Goal: Information Seeking & Learning: Get advice/opinions

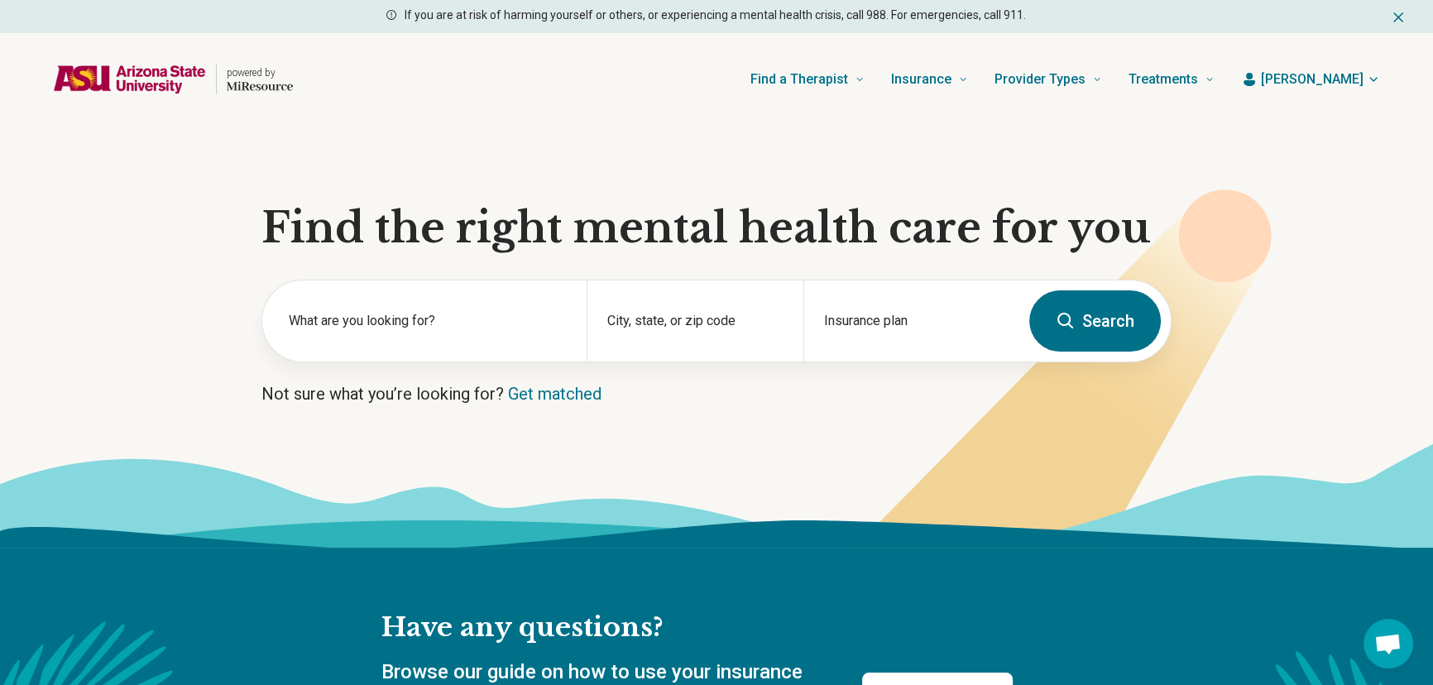
drag, startPoint x: 0, startPoint y: 0, endPoint x: 314, endPoint y: 70, distance: 321.3
click at [205, 70] on img "Home page" at bounding box center [129, 79] width 153 height 29
click at [517, 80] on div "Find a Therapist Mental Health Conditions ADHD Anxiety Anorexia Autism Bipolar …" at bounding box center [766, 79] width 895 height 66
click at [716, 316] on div "City, state, or zip code" at bounding box center [695, 320] width 216 height 81
type input "*****"
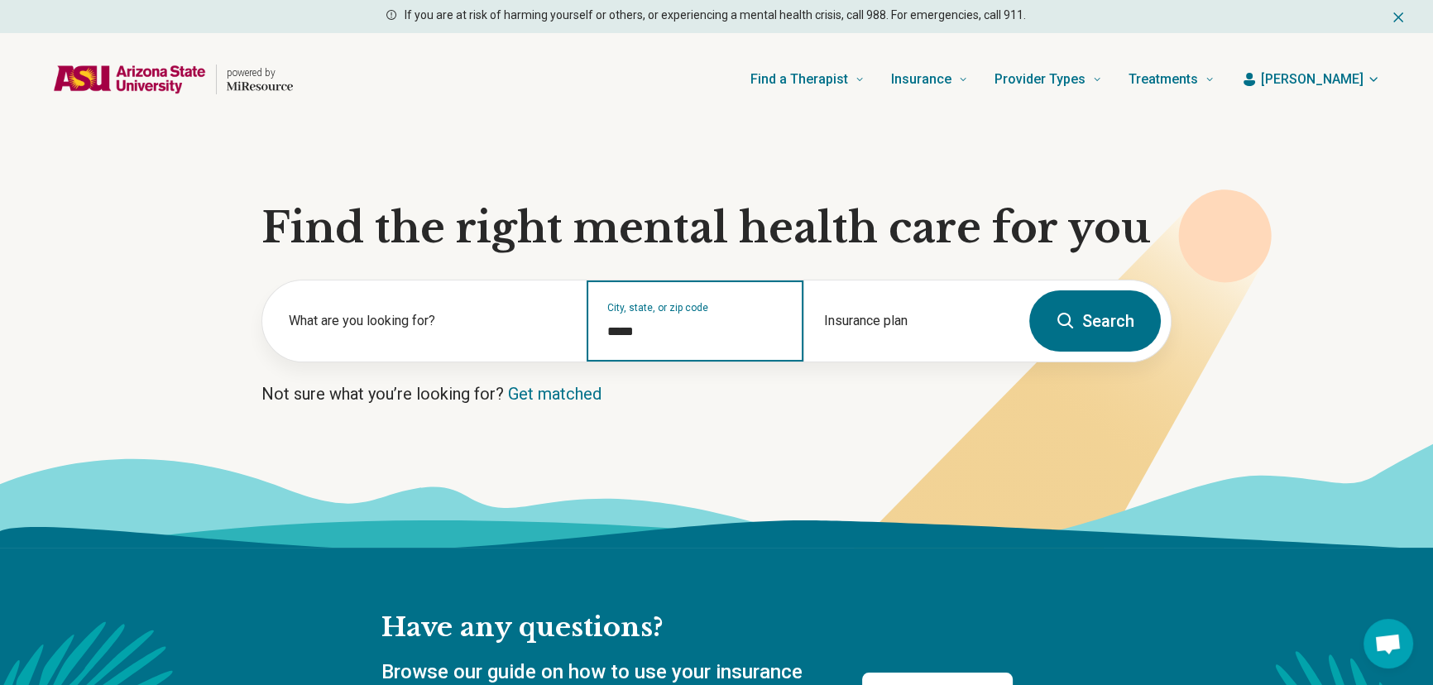
click at [1029, 290] on button "Search" at bounding box center [1095, 320] width 132 height 61
click at [711, 322] on input "City, state, or zip code" at bounding box center [694, 332] width 175 height 20
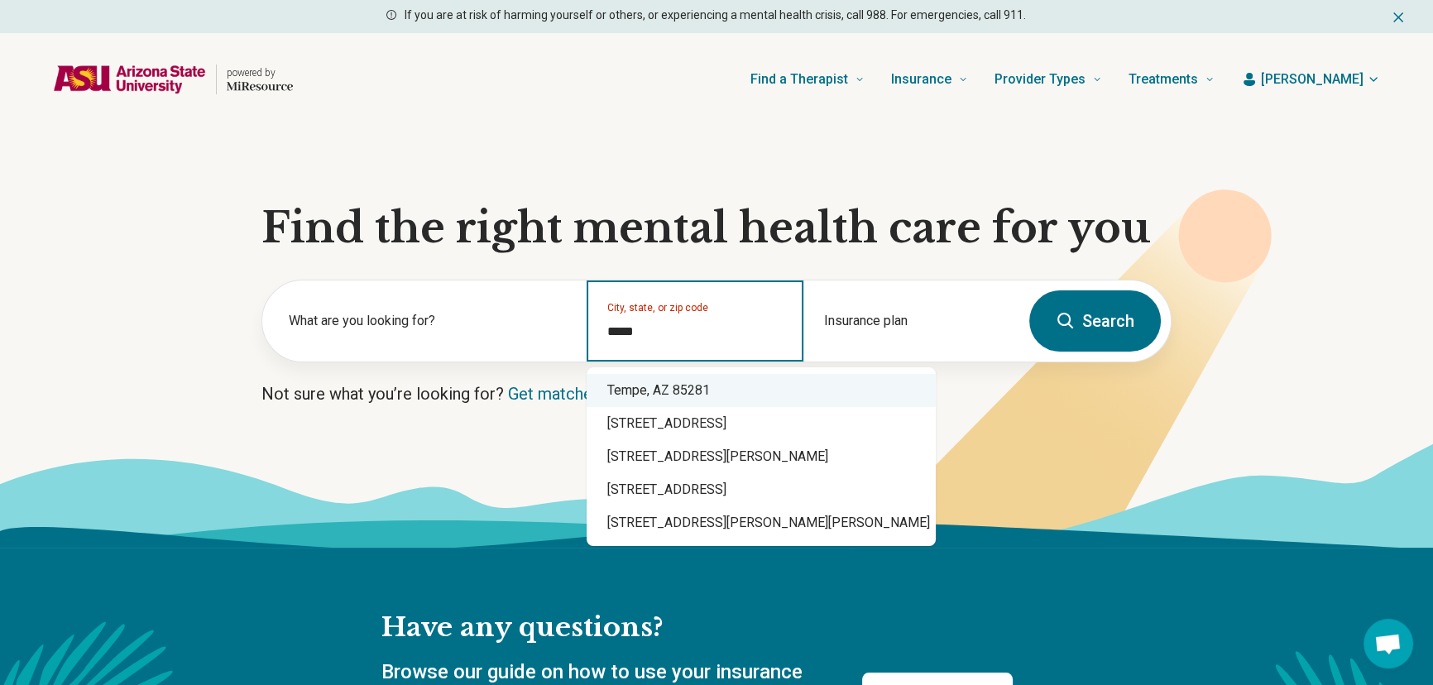
click at [697, 382] on div "Tempe, AZ 85281" at bounding box center [761, 390] width 349 height 33
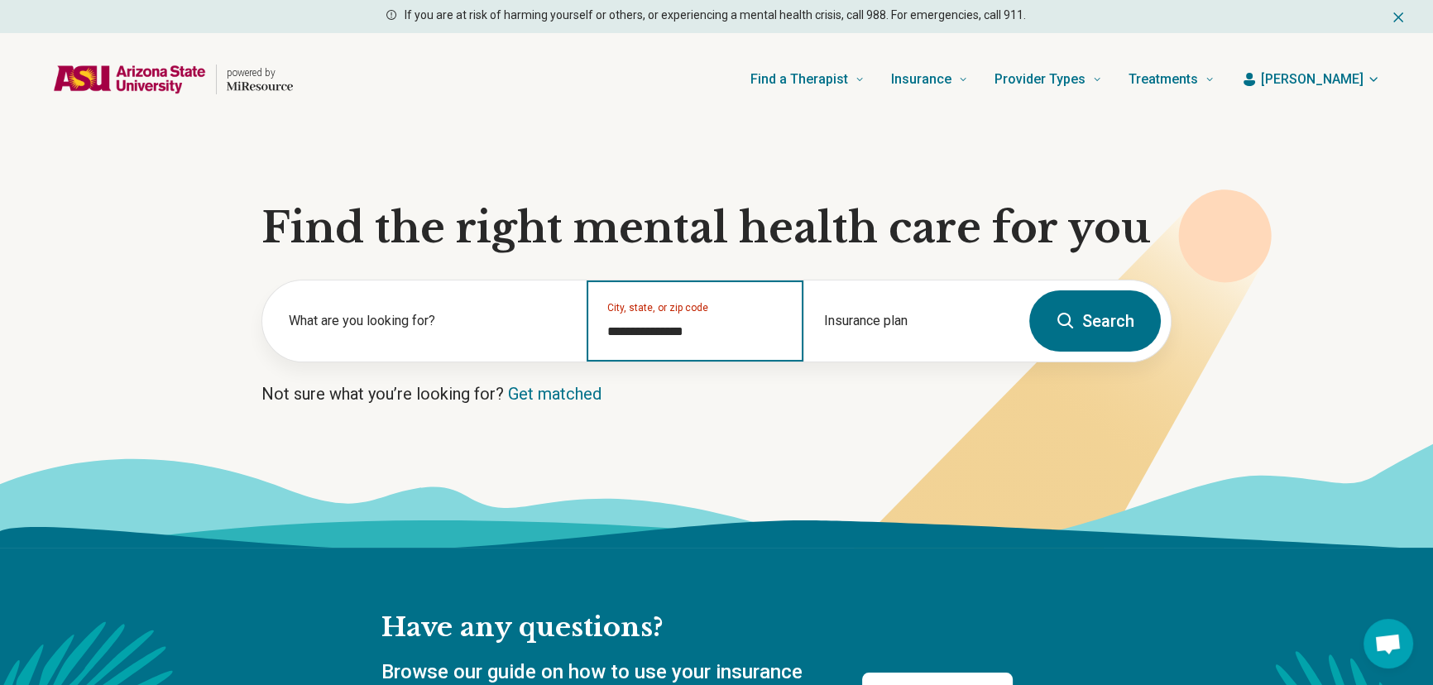
type input "**********"
click at [1074, 320] on icon at bounding box center [1066, 321] width 20 height 20
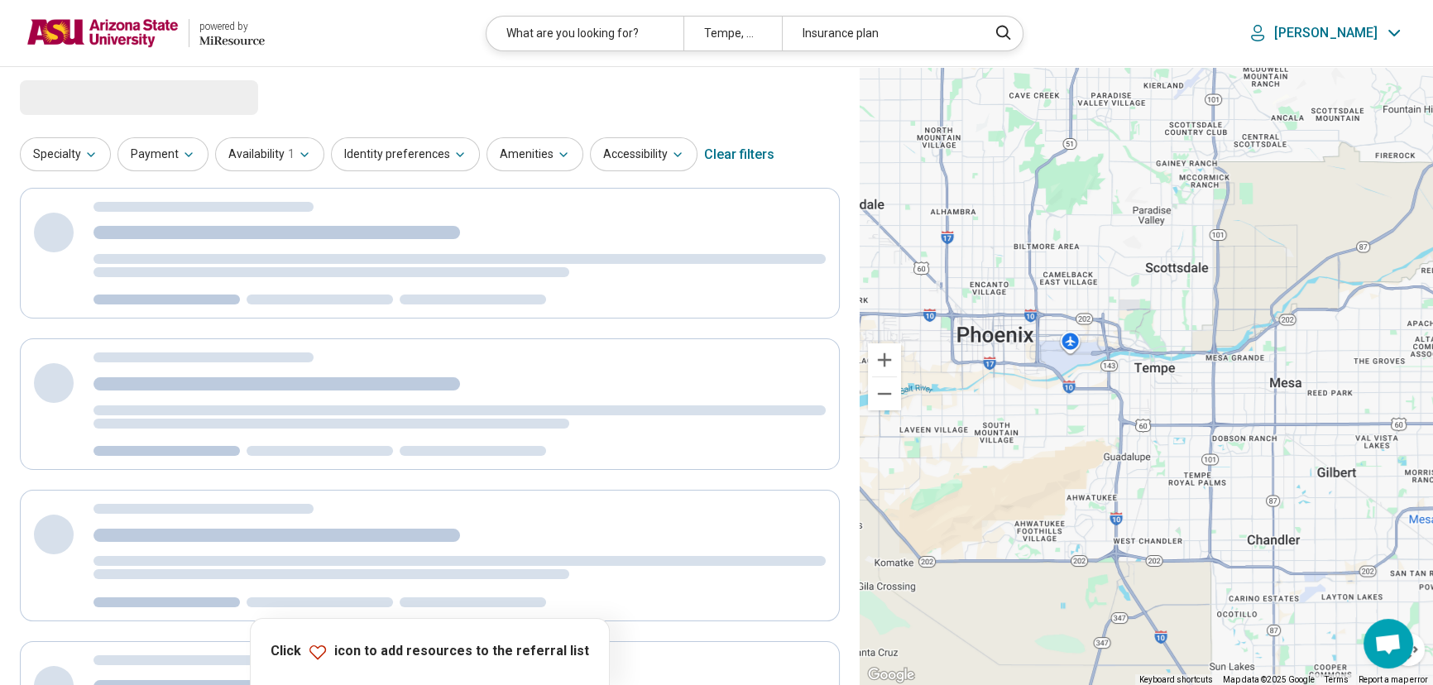
select select "***"
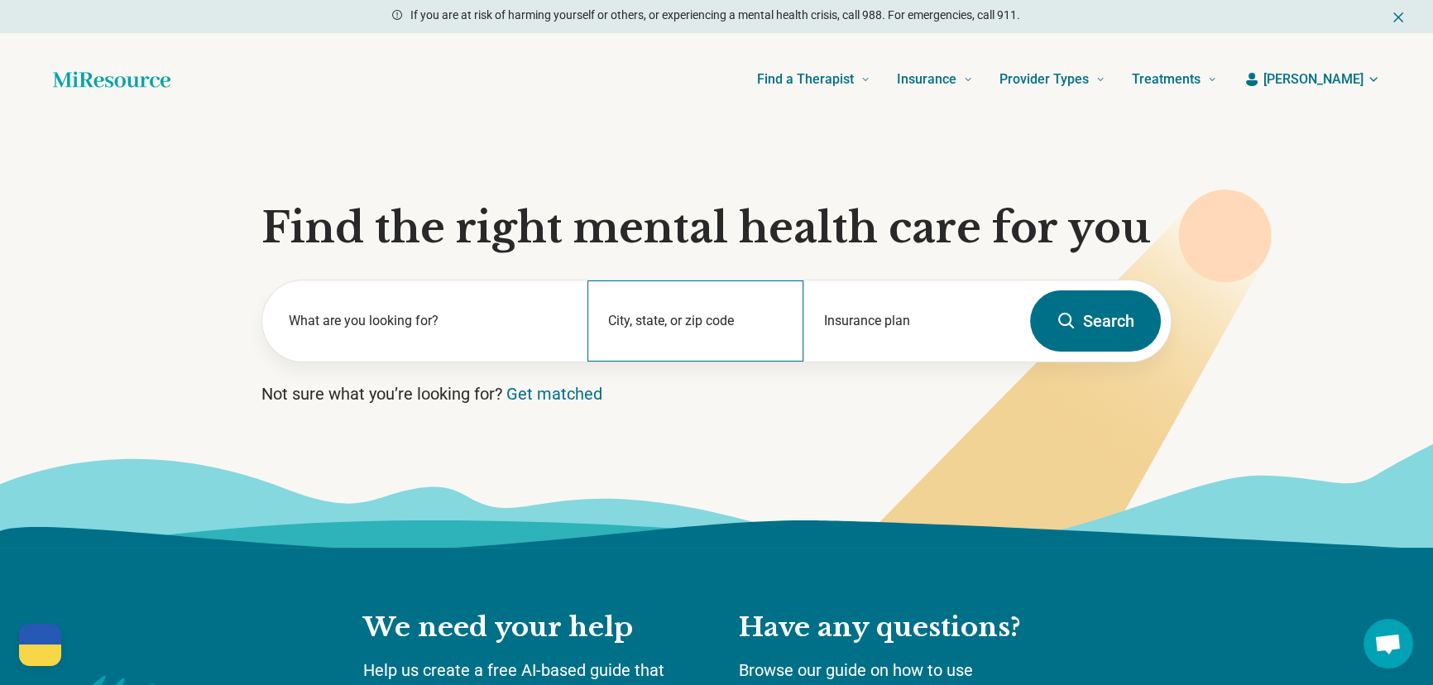
click at [693, 320] on div "City, state, or zip code" at bounding box center [695, 320] width 217 height 81
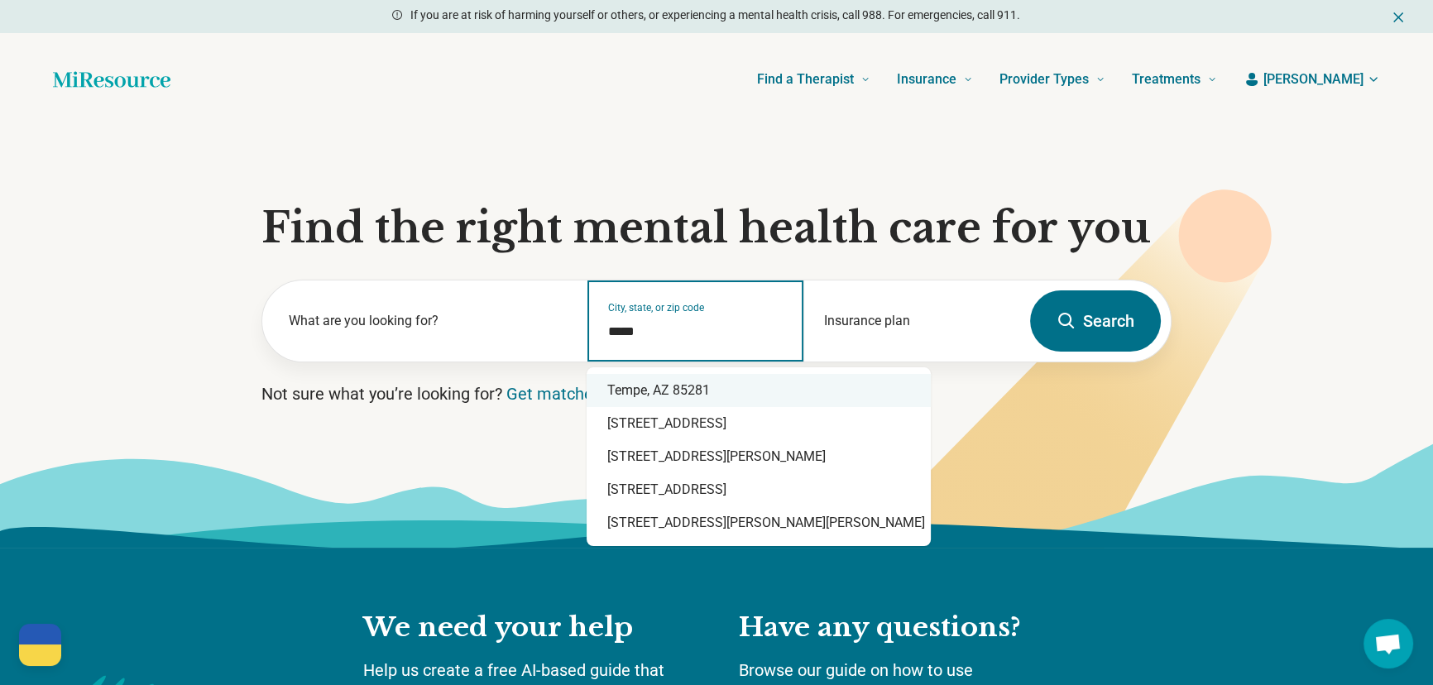
drag, startPoint x: 691, startPoint y: 385, endPoint x: 717, endPoint y: 385, distance: 26.5
click at [691, 386] on div "Tempe, AZ 85281" at bounding box center [759, 390] width 344 height 33
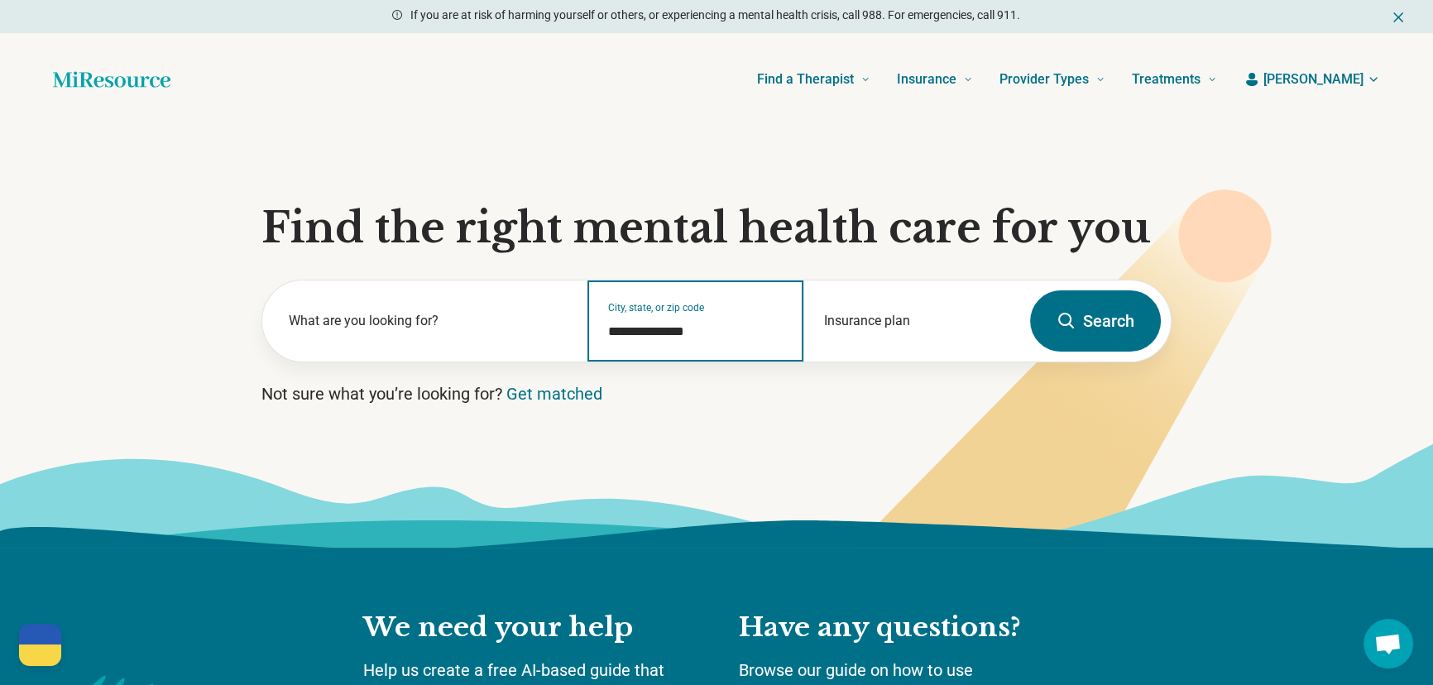
type input "**********"
click at [1063, 345] on button "Search" at bounding box center [1095, 320] width 131 height 61
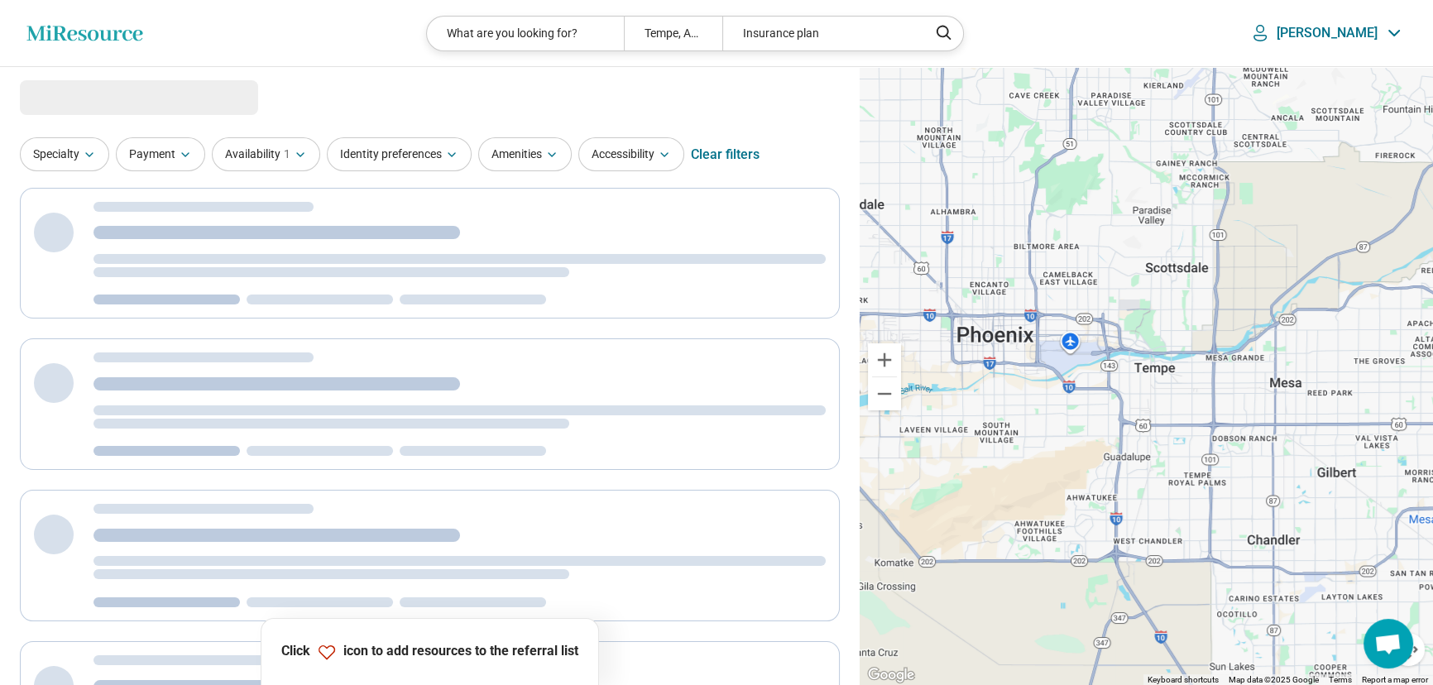
select select "***"
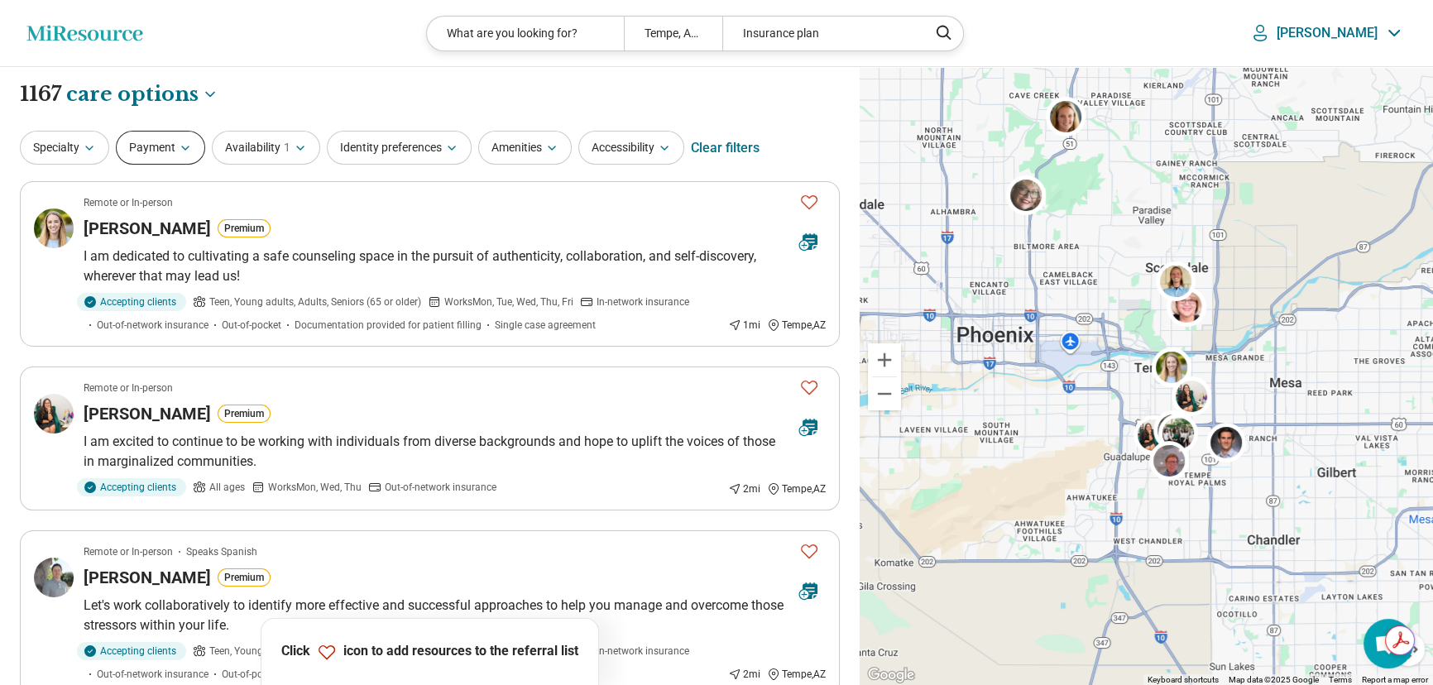
click at [161, 155] on button "Payment" at bounding box center [160, 148] width 89 height 34
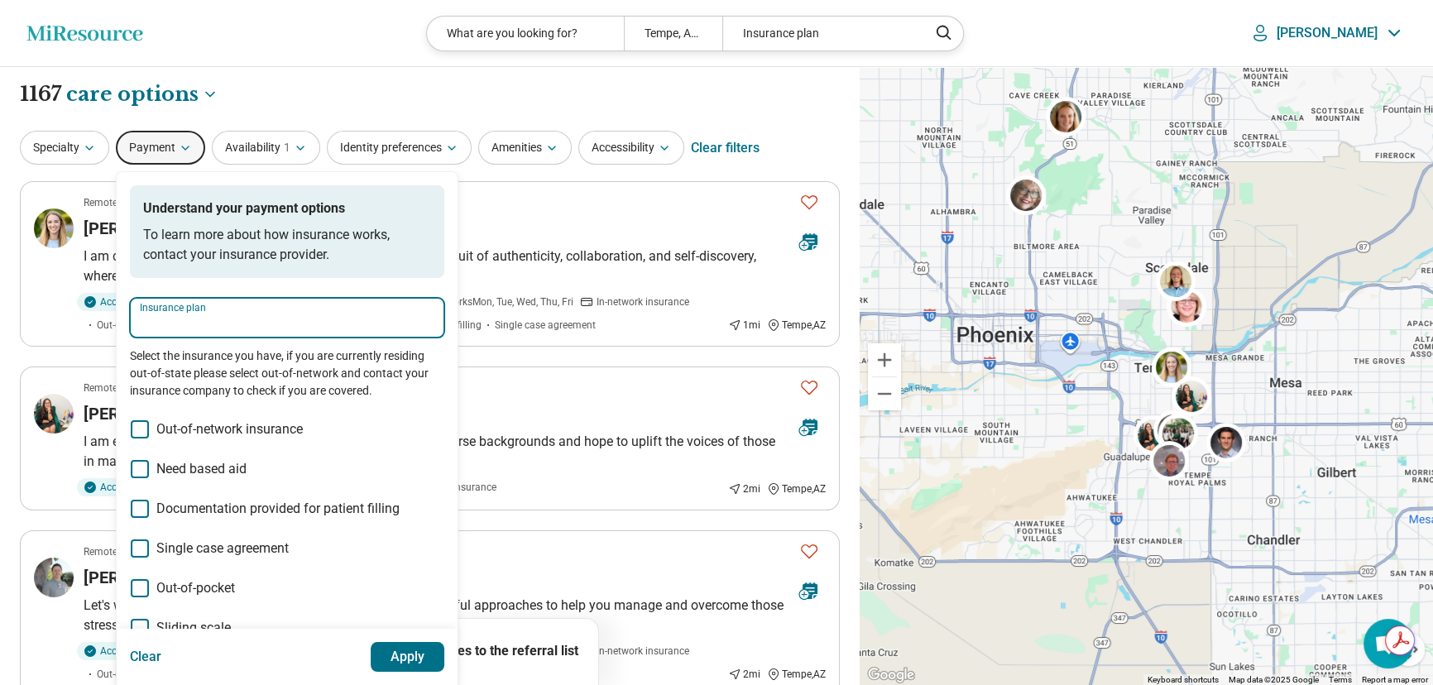
click at [165, 323] on input "Insurance plan" at bounding box center [287, 324] width 295 height 20
click at [76, 142] on button "Specialty" at bounding box center [64, 148] width 89 height 34
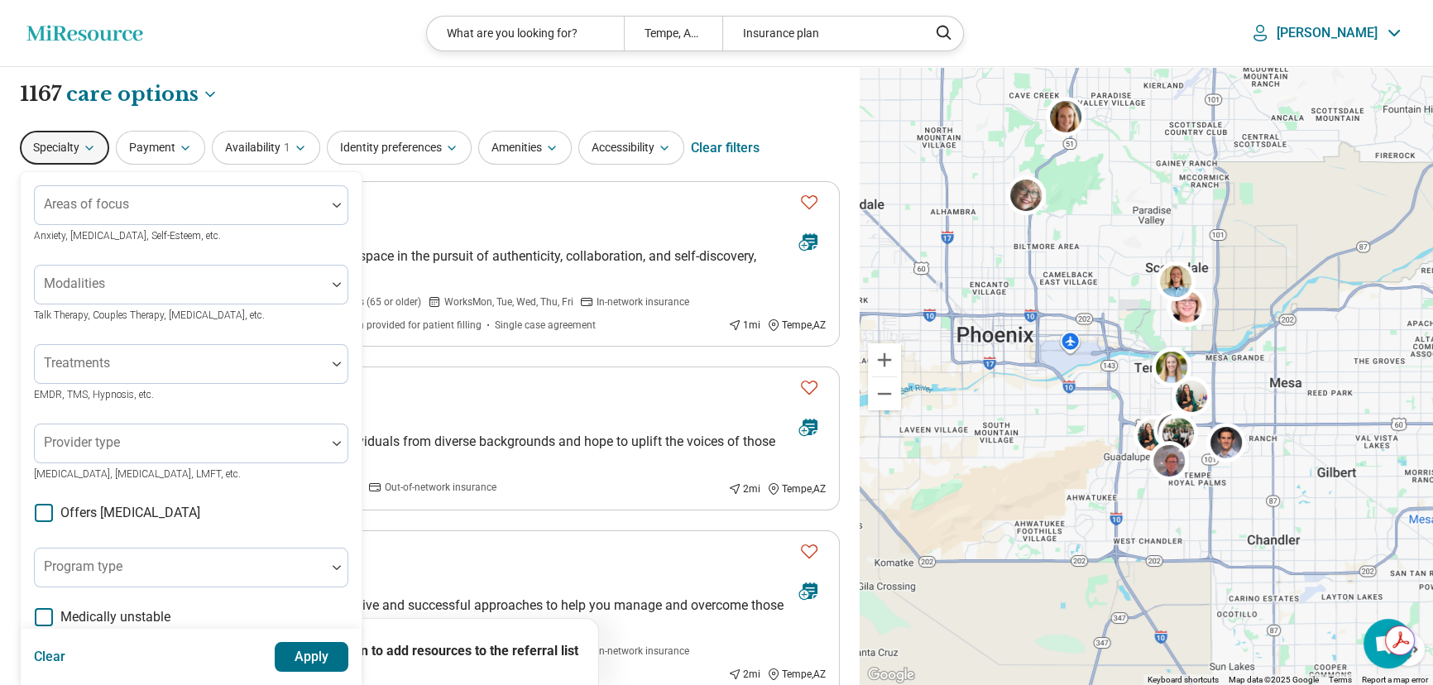
click at [34, 510] on label "Offers medication management" at bounding box center [117, 513] width 166 height 20
click at [127, 198] on div "Areas of focus" at bounding box center [191, 205] width 314 height 40
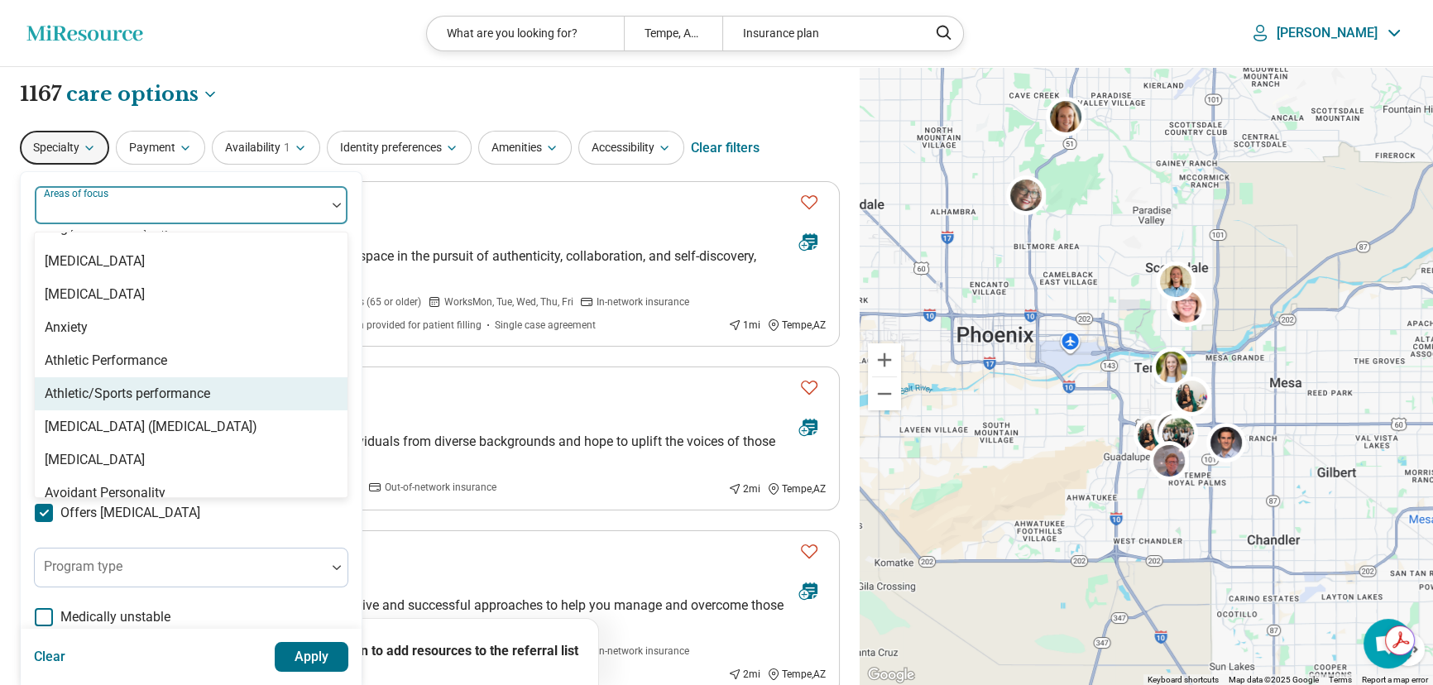
scroll to position [225, 0]
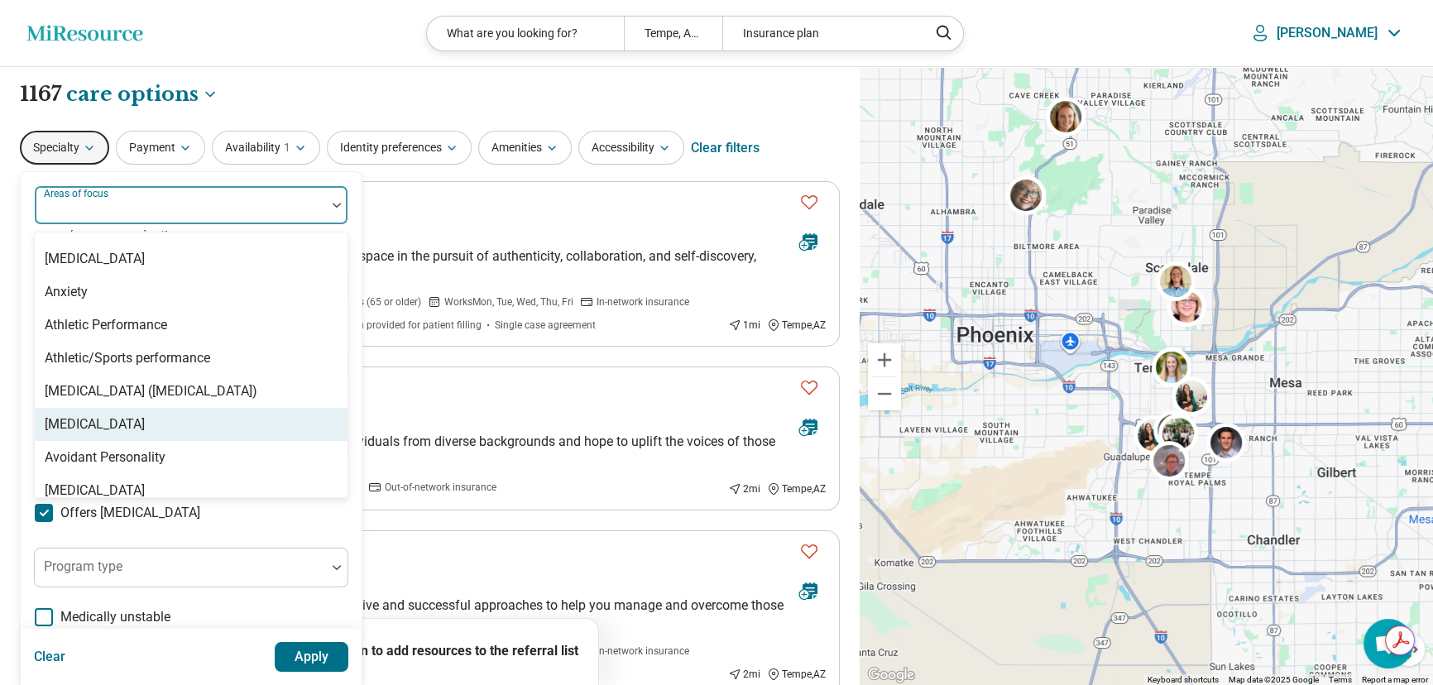
click at [174, 430] on div "[MEDICAL_DATA]" at bounding box center [191, 424] width 313 height 33
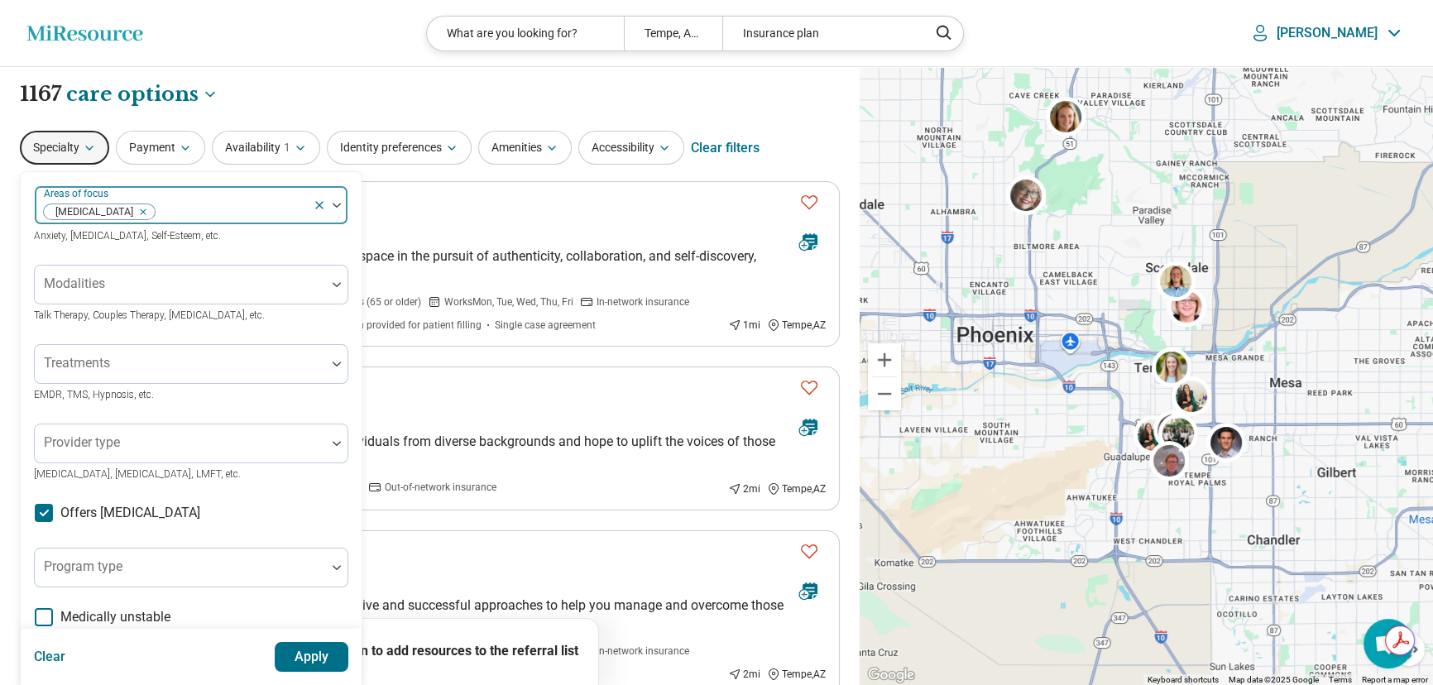
click at [332, 200] on div at bounding box center [330, 205] width 35 height 38
click at [328, 658] on button "Apply" at bounding box center [312, 657] width 74 height 30
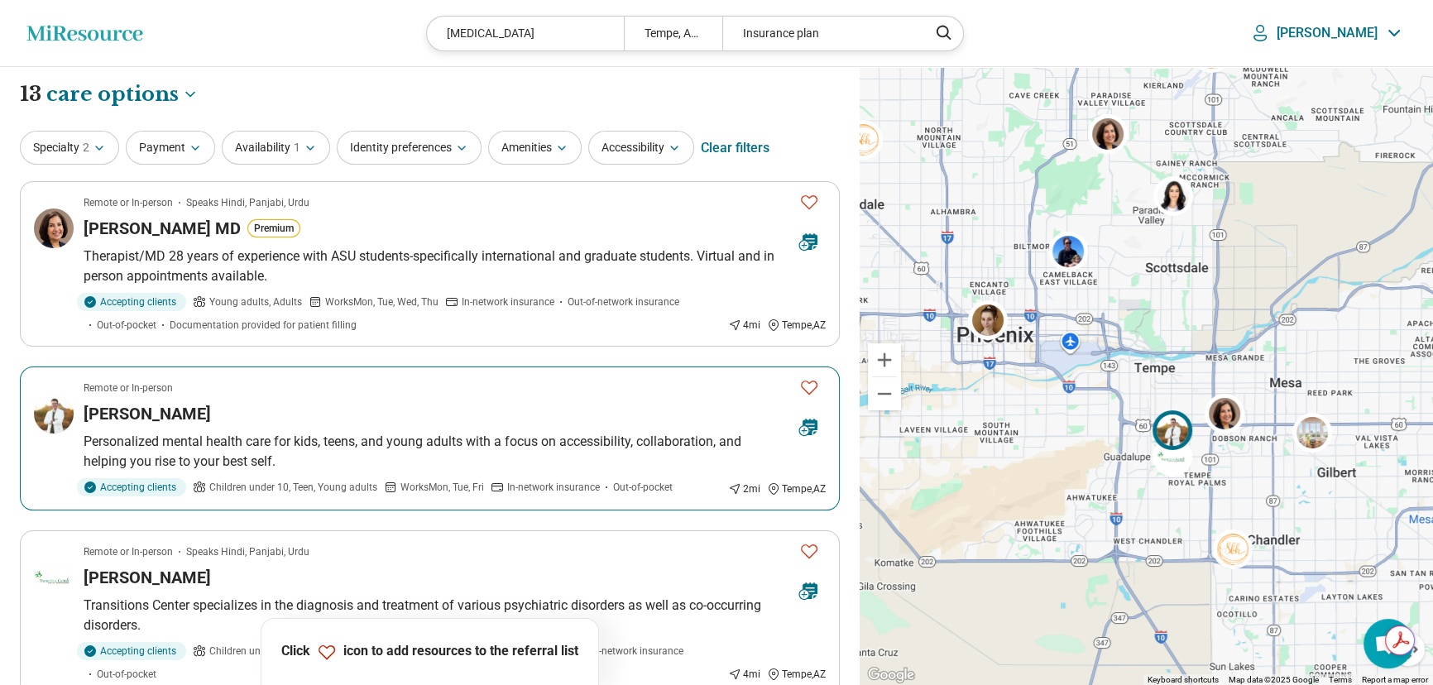
click at [141, 405] on h3 "[PERSON_NAME]" at bounding box center [147, 413] width 127 height 23
